Goal: Communication & Community: Share content

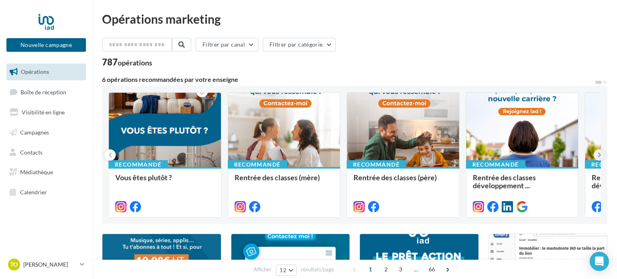
click at [600, 155] on icon at bounding box center [600, 155] width 4 height 8
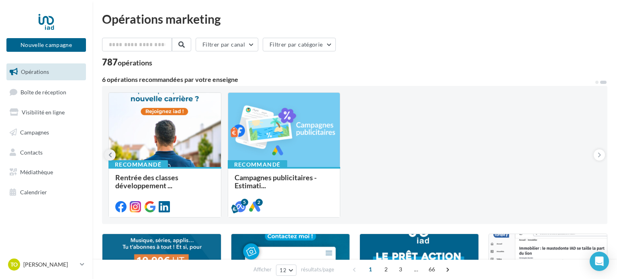
click at [109, 158] on icon at bounding box center [110, 155] width 4 height 8
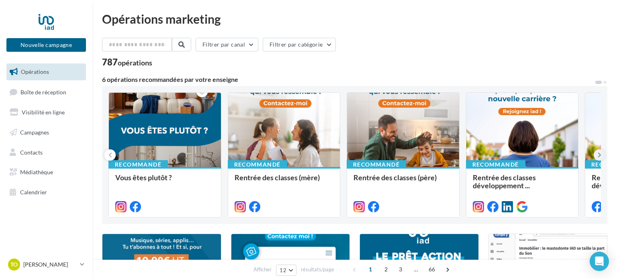
click at [601, 156] on icon at bounding box center [600, 155] width 4 height 8
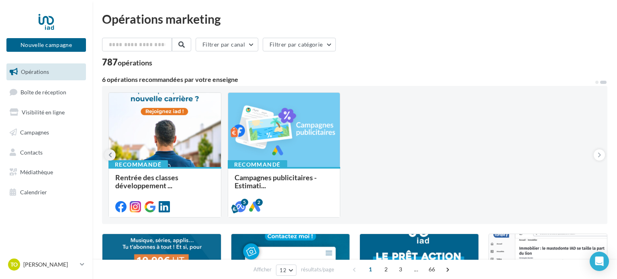
click at [111, 155] on icon at bounding box center [110, 155] width 4 height 8
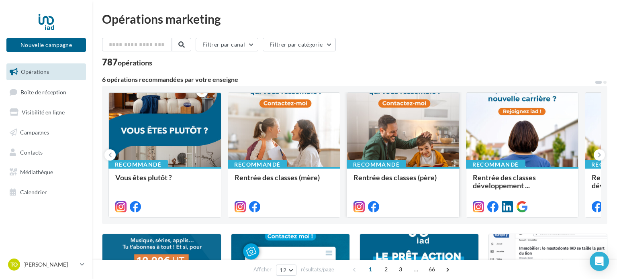
click at [423, 147] on div at bounding box center [403, 130] width 112 height 75
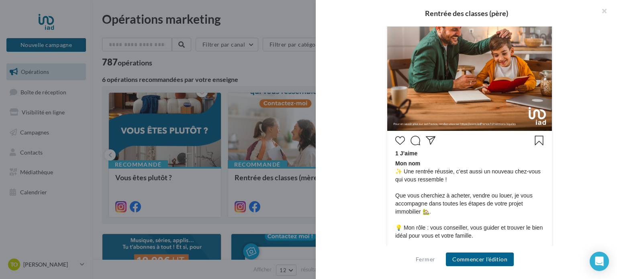
scroll to position [353, 0]
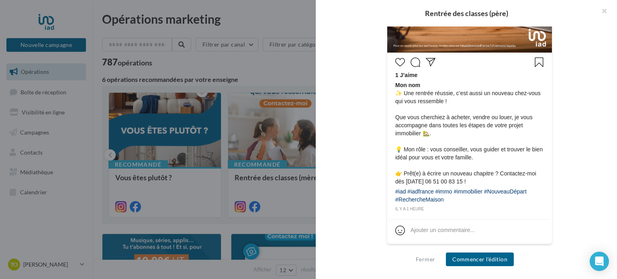
click at [286, 145] on div at bounding box center [308, 139] width 617 height 279
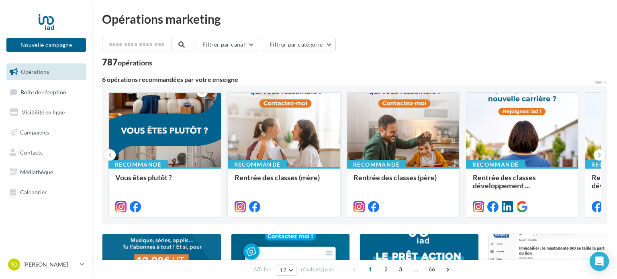
click at [288, 147] on div at bounding box center [284, 130] width 112 height 75
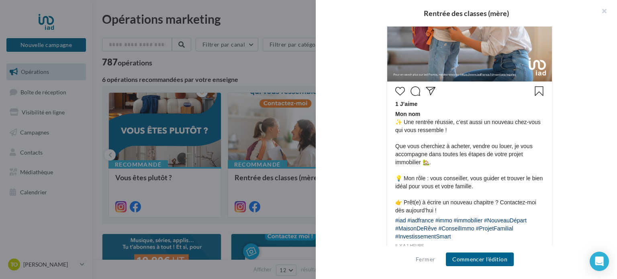
scroll to position [361, 0]
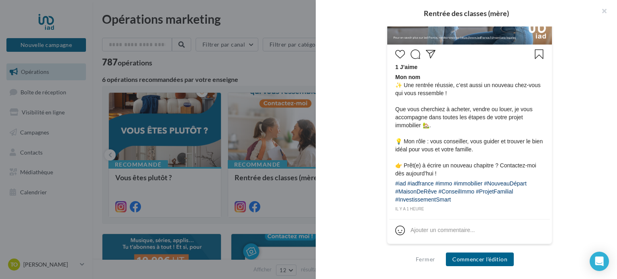
click at [212, 137] on div at bounding box center [308, 139] width 617 height 279
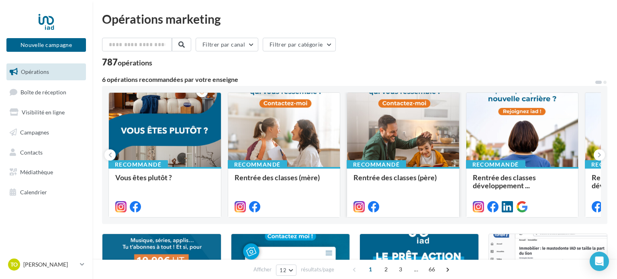
click at [402, 123] on div at bounding box center [403, 130] width 112 height 75
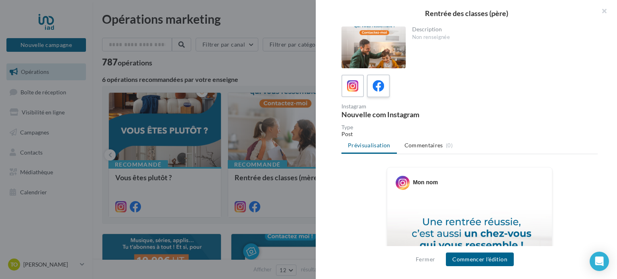
click at [387, 91] on label at bounding box center [378, 85] width 23 height 23
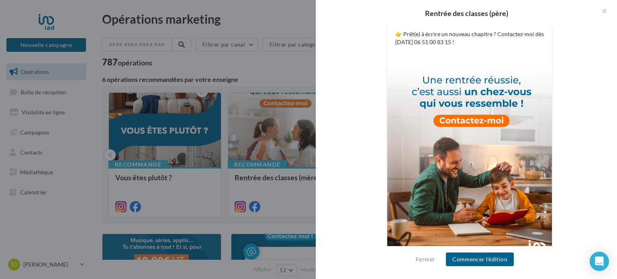
scroll to position [269, 0]
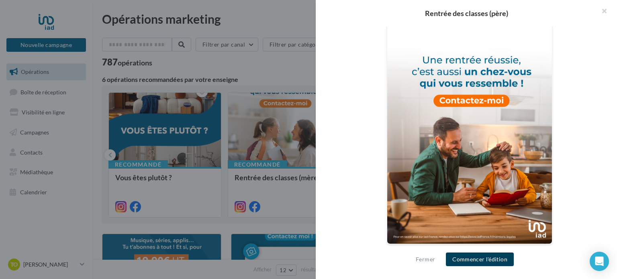
click at [477, 262] on button "Commencer l'édition" at bounding box center [480, 260] width 68 height 14
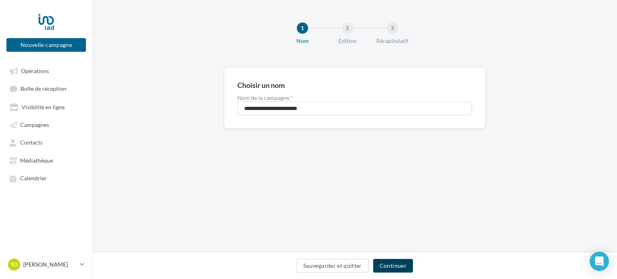
click at [391, 268] on button "Continuer" at bounding box center [393, 266] width 40 height 14
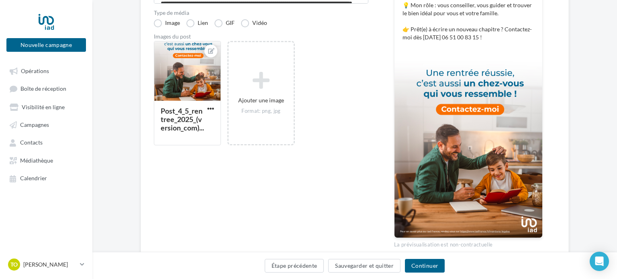
scroll to position [224, 0]
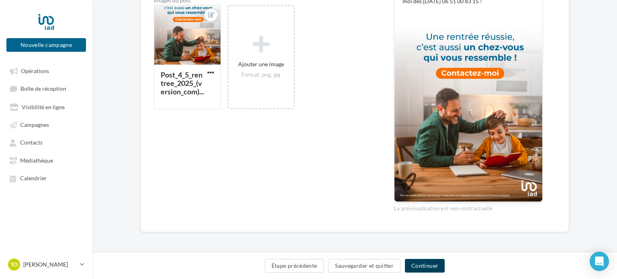
click at [423, 266] on button "Continuer" at bounding box center [425, 266] width 40 height 14
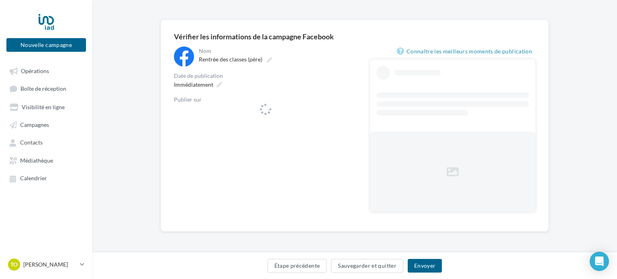
scroll to position [47, 0]
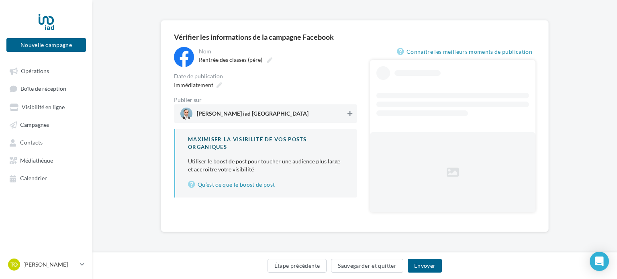
click at [350, 118] on div "**********" at bounding box center [265, 122] width 183 height 151
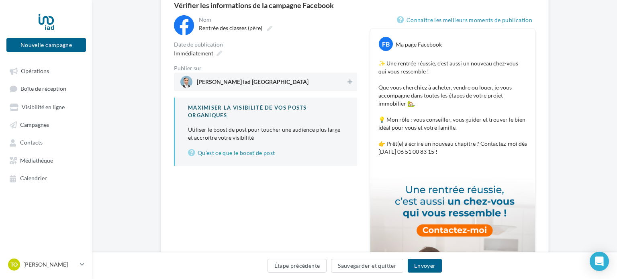
scroll to position [82, 0]
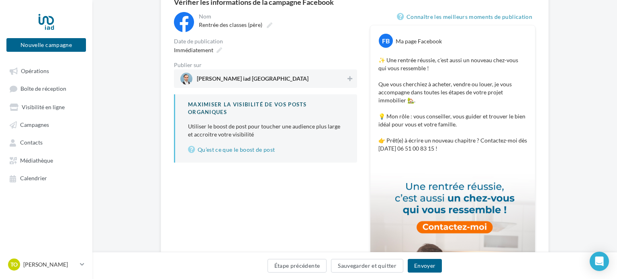
click at [340, 77] on span "Théo Corso iad France" at bounding box center [263, 79] width 166 height 12
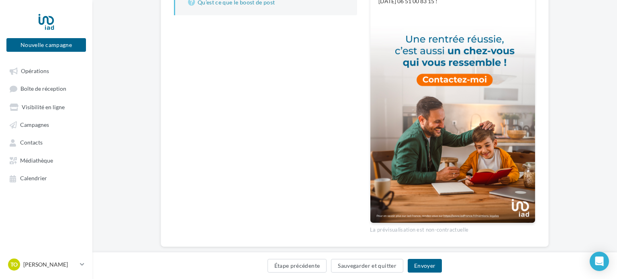
scroll to position [244, 0]
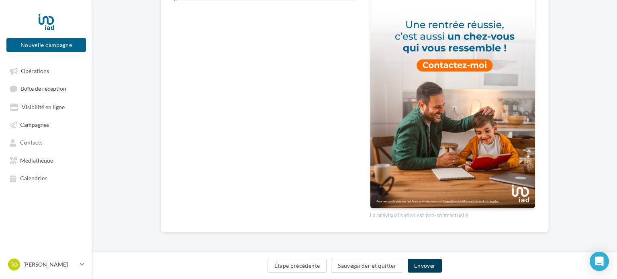
click at [429, 268] on button "Envoyer" at bounding box center [425, 266] width 34 height 14
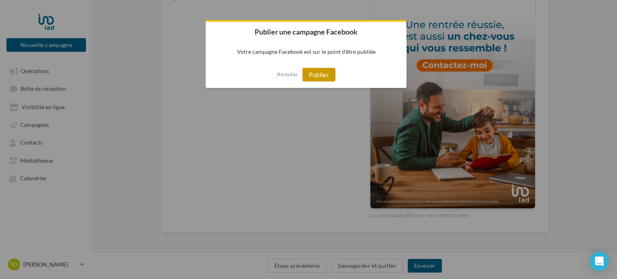
click at [308, 72] on button "Publier" at bounding box center [319, 75] width 33 height 14
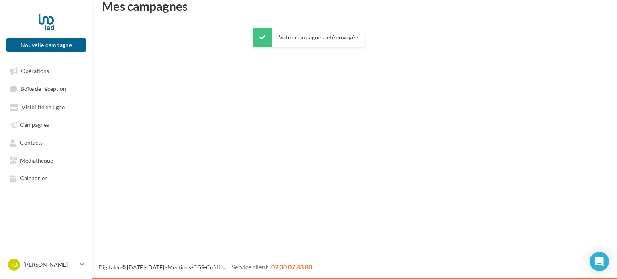
scroll to position [13, 0]
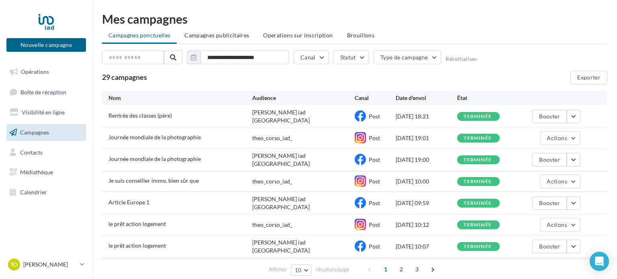
click at [61, 74] on link "Opérations" at bounding box center [46, 71] width 83 height 17
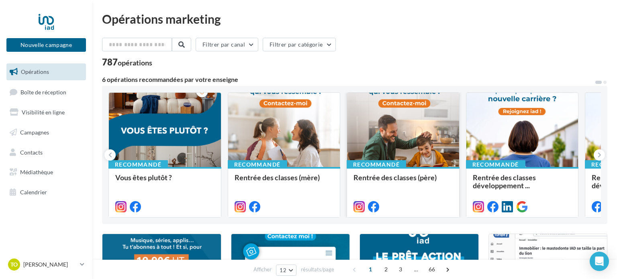
click at [391, 140] on div at bounding box center [403, 130] width 112 height 75
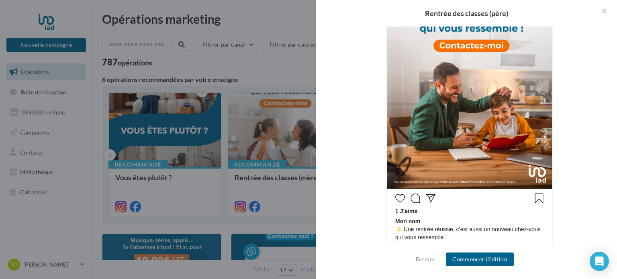
scroll to position [353, 0]
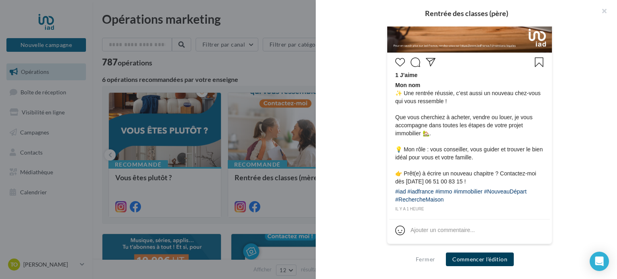
click at [456, 254] on button "Commencer l'édition" at bounding box center [480, 260] width 68 height 14
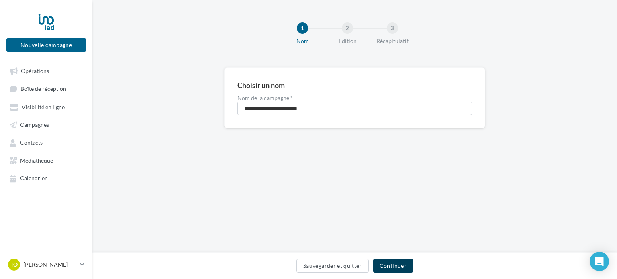
click at [389, 270] on button "Continuer" at bounding box center [393, 266] width 40 height 14
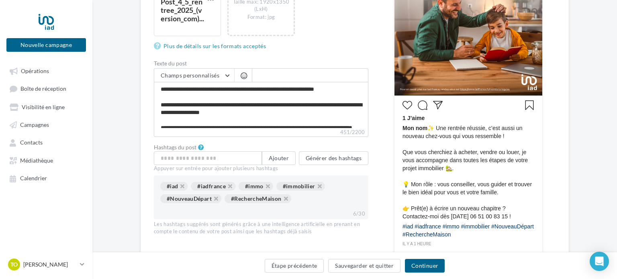
scroll to position [301, 0]
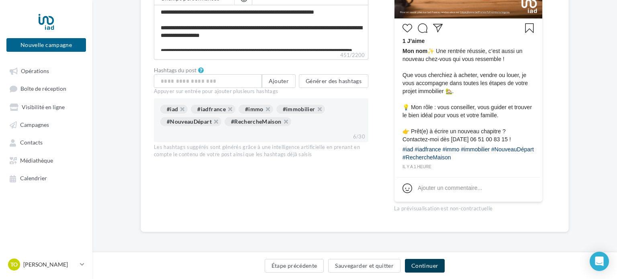
click at [431, 270] on button "Continuer" at bounding box center [425, 266] width 40 height 14
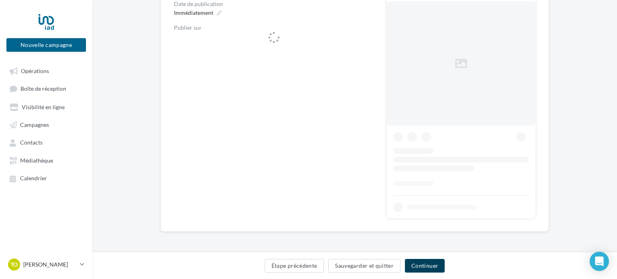
scroll to position [119, 0]
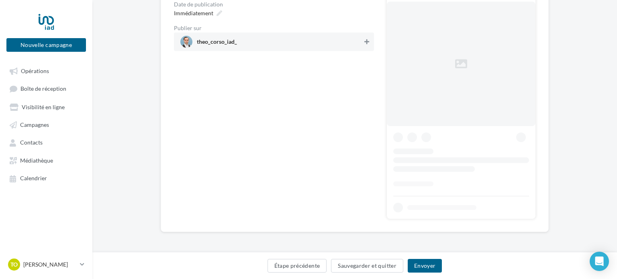
click at [364, 43] on icon at bounding box center [366, 42] width 5 height 6
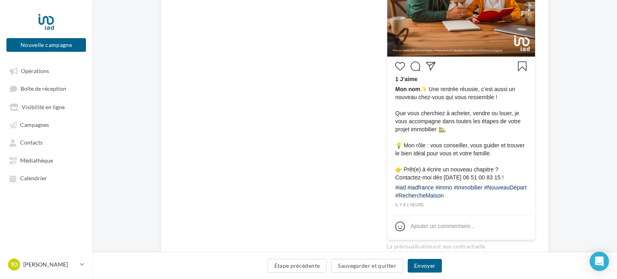
scroll to position [293, 0]
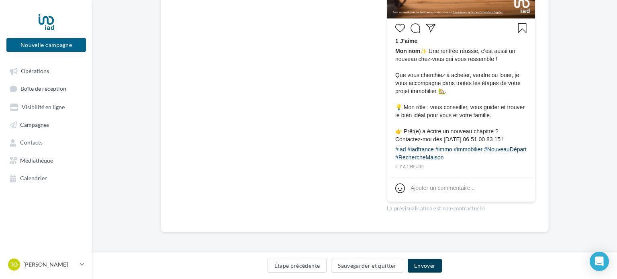
click at [420, 269] on button "Envoyer" at bounding box center [425, 266] width 34 height 14
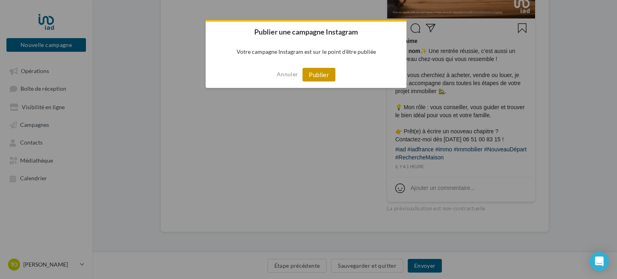
click at [323, 70] on button "Publier" at bounding box center [319, 75] width 33 height 14
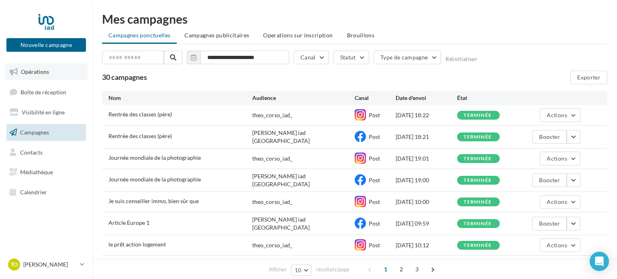
click at [54, 72] on link "Opérations" at bounding box center [46, 71] width 83 height 17
